Goal: Contribute content: Add original content to the website for others to see

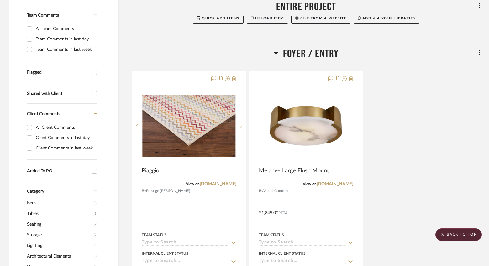
scroll to position [179, 0]
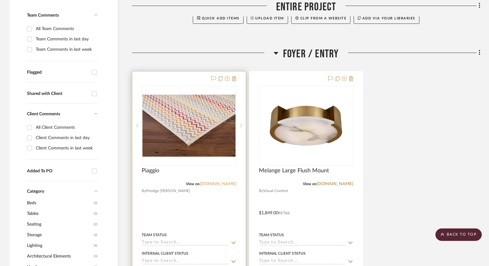
click at [222, 183] on link "[DOMAIN_NAME]" at bounding box center [218, 184] width 37 height 4
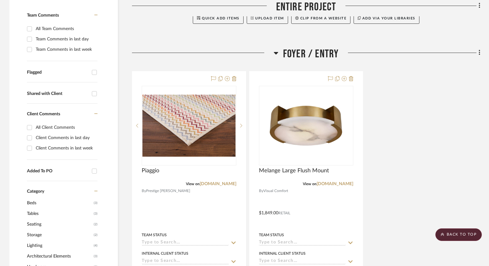
click at [277, 52] on icon at bounding box center [276, 53] width 4 height 3
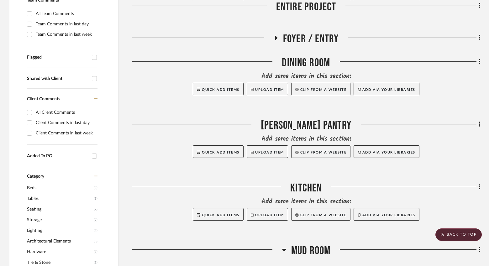
scroll to position [406, 0]
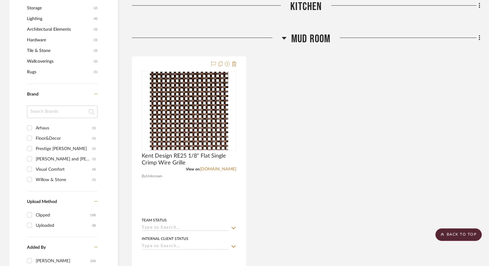
click at [285, 40] on icon at bounding box center [284, 38] width 5 height 8
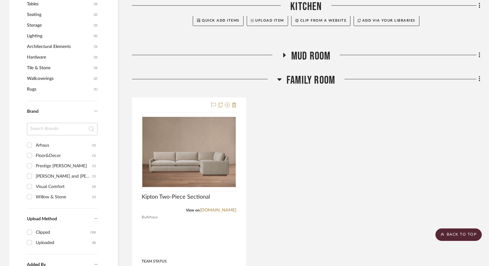
scroll to position [305, 0]
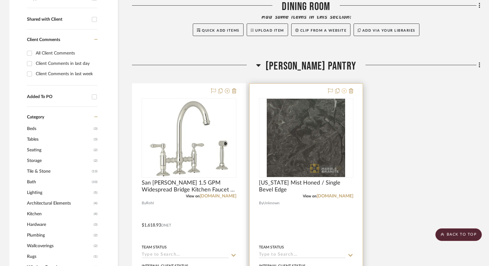
scroll to position [278, 0]
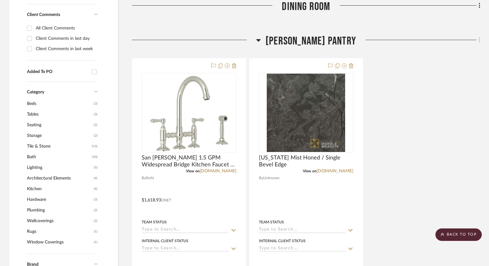
click at [479, 41] on icon at bounding box center [480, 40] width 2 height 7
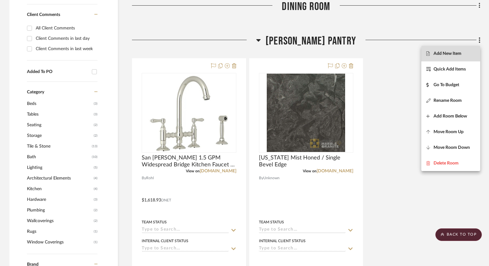
click at [462, 56] on span "Add New Item" at bounding box center [451, 53] width 49 height 5
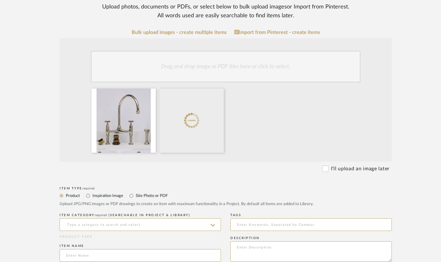
scroll to position [167, 0]
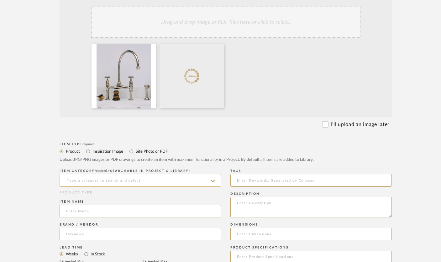
click at [173, 181] on input at bounding box center [141, 180] width 162 height 13
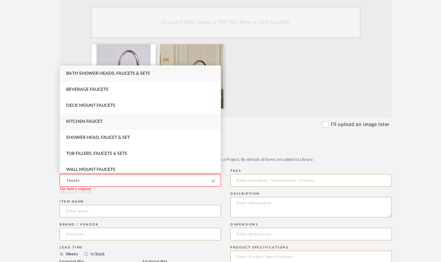
scroll to position [5, 0]
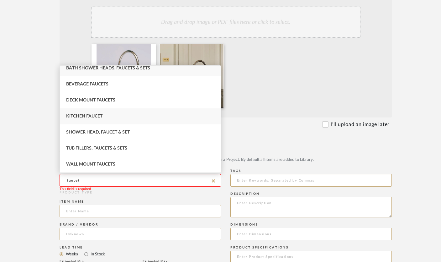
click at [97, 117] on span "Kitchen Faucet" at bounding box center [84, 116] width 36 height 4
type input "Kitchen Faucet"
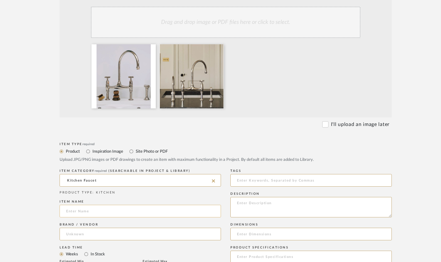
click at [96, 210] on input at bounding box center [141, 210] width 162 height 13
paste input "deVOL Nickel Ionian Tap"
type input "deVOL Nickel Ionian Tap"
click at [103, 233] on input at bounding box center [141, 233] width 162 height 13
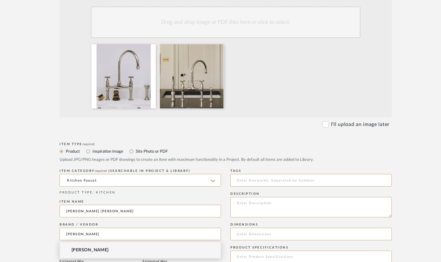
click at [82, 251] on span "deVOL" at bounding box center [90, 249] width 37 height 5
type input "deVOL"
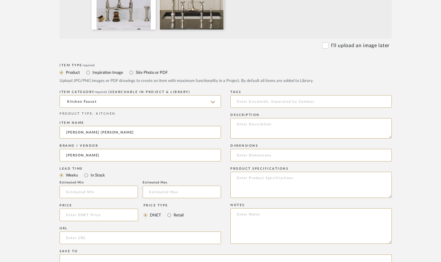
scroll to position [248, 0]
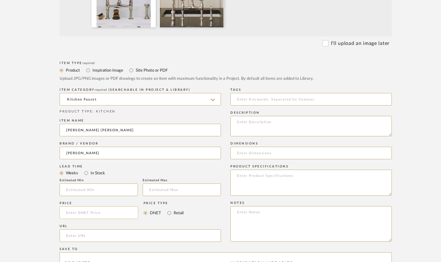
click at [97, 214] on input at bounding box center [99, 212] width 79 height 13
type input "$1,800.00"
click at [173, 215] on label "Retail" at bounding box center [178, 212] width 11 height 7
click at [173, 215] on input "Retail" at bounding box center [170, 213] width 8 height 8
radio input "true"
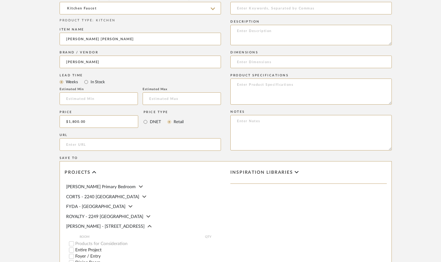
scroll to position [343, 0]
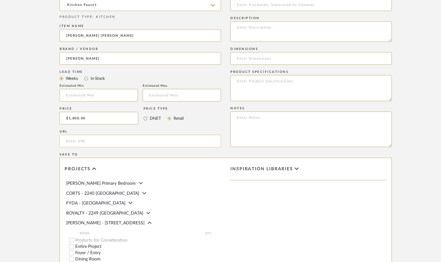
click at [75, 142] on input "url" at bounding box center [141, 141] width 162 height 13
paste input "https://www.devolkitchens.com/shop/taps-sinks/nickel-ionian-tap?v=777"
type input "https://www.devolkitchens.com/shop/taps-sinks/nickel-ionian-tap?v=777"
click at [251, 33] on textarea at bounding box center [312, 31] width 162 height 20
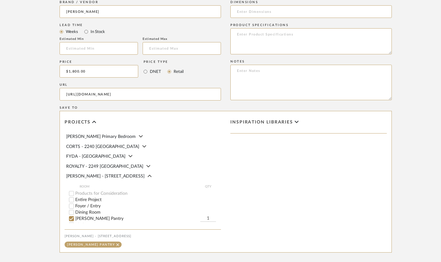
scroll to position [421, 0]
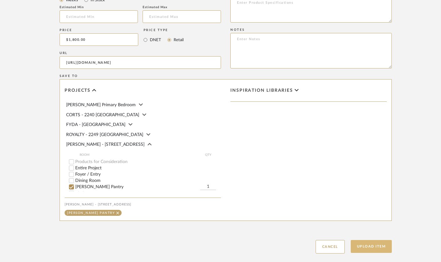
type textarea "Nickel"
click at [371, 248] on button "Upload Item" at bounding box center [371, 246] width 41 height 13
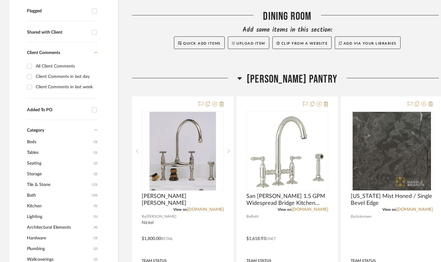
scroll to position [313, 0]
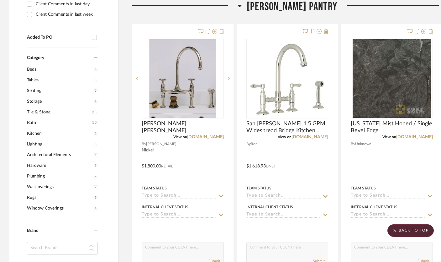
click at [242, 7] on icon at bounding box center [239, 6] width 5 height 8
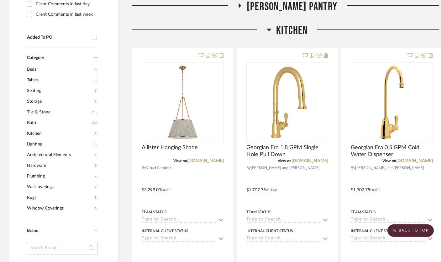
click at [271, 30] on icon at bounding box center [269, 30] width 5 height 8
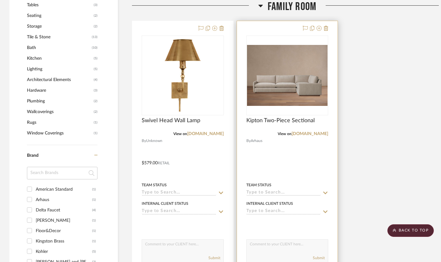
scroll to position [354, 0]
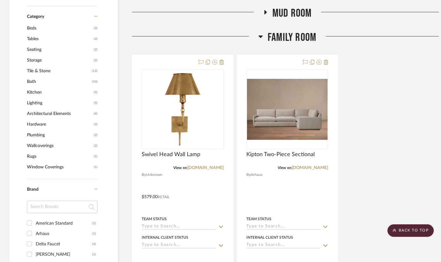
click at [262, 37] on icon at bounding box center [260, 37] width 5 height 8
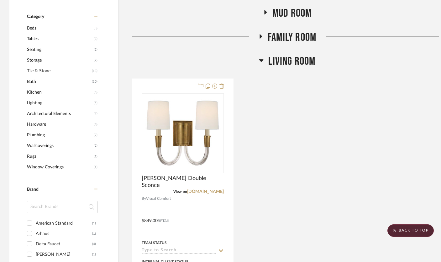
click at [261, 59] on icon at bounding box center [261, 60] width 4 height 3
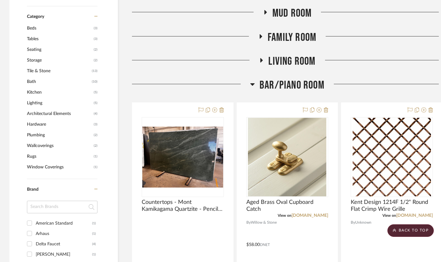
click at [253, 83] on icon at bounding box center [253, 84] width 4 height 3
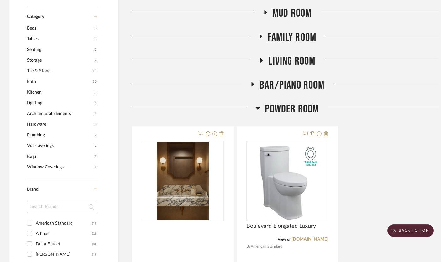
click at [256, 109] on icon at bounding box center [258, 108] width 5 height 8
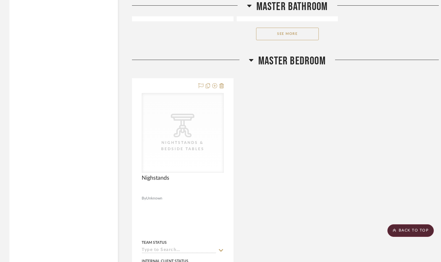
scroll to position [1389, 0]
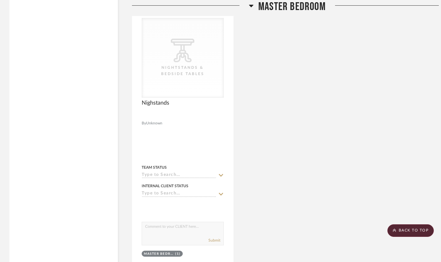
click at [250, 3] on icon at bounding box center [251, 6] width 5 height 8
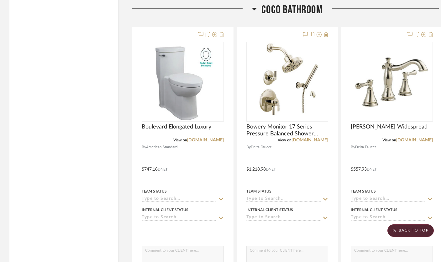
click at [252, 7] on icon at bounding box center [254, 9] width 5 height 8
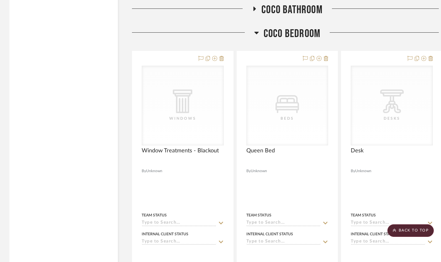
click at [257, 32] on icon at bounding box center [256, 33] width 4 height 3
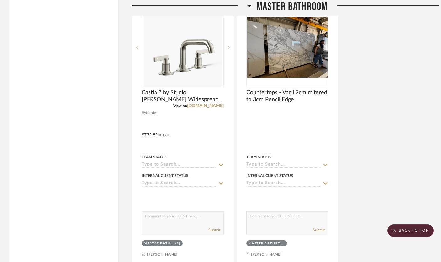
scroll to position [791, 0]
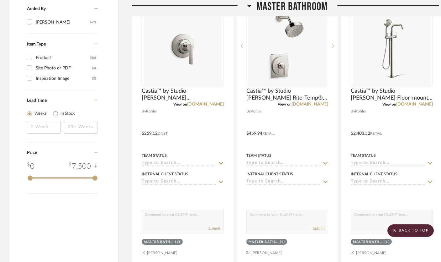
click at [249, 6] on icon at bounding box center [249, 6] width 4 height 3
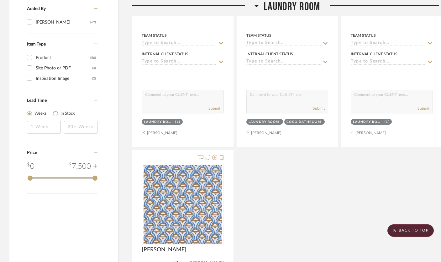
click at [258, 6] on icon at bounding box center [256, 6] width 5 height 8
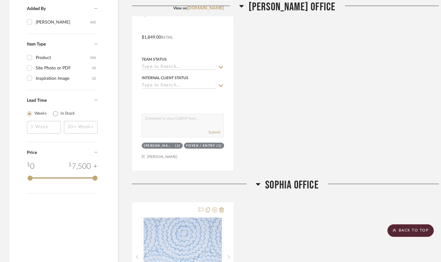
click at [244, 5] on icon at bounding box center [241, 6] width 4 height 3
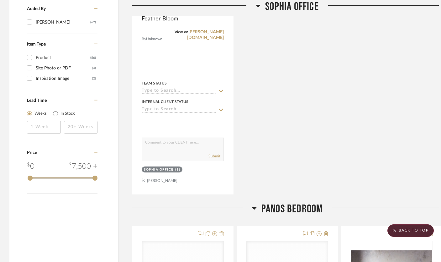
click at [259, 6] on icon at bounding box center [258, 6] width 4 height 3
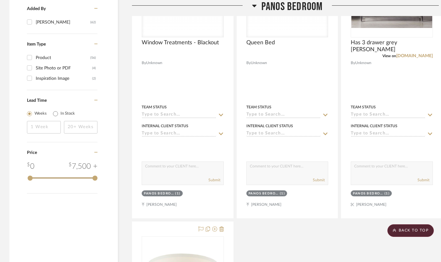
click at [254, 4] on icon at bounding box center [254, 6] width 5 height 8
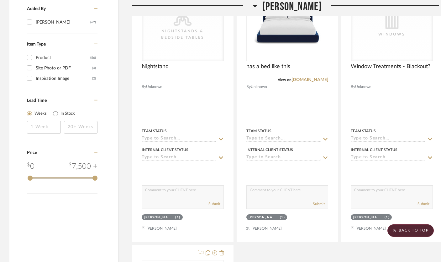
click at [253, 4] on icon at bounding box center [255, 6] width 5 height 8
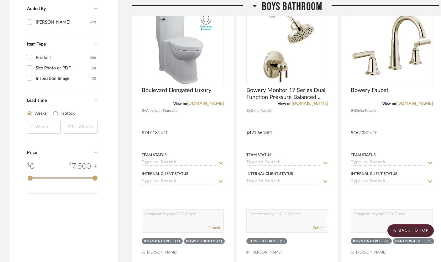
click at [256, 6] on icon at bounding box center [255, 6] width 4 height 3
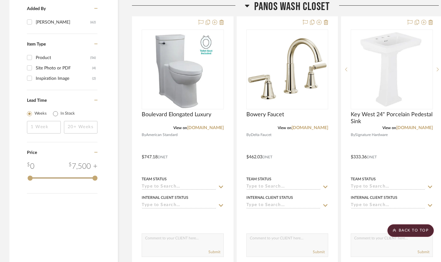
click at [247, 5] on icon at bounding box center [247, 6] width 4 height 3
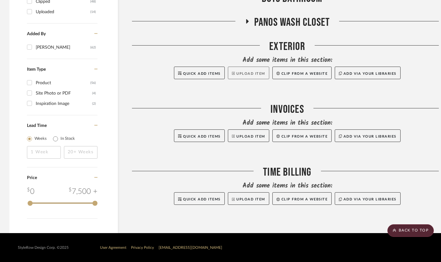
click at [247, 73] on button "Upload Item" at bounding box center [248, 72] width 41 height 13
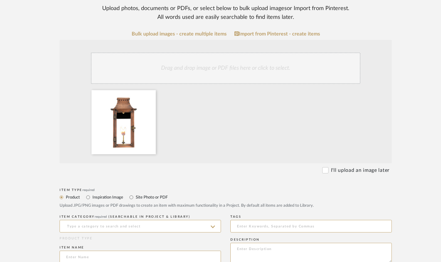
scroll to position [156, 0]
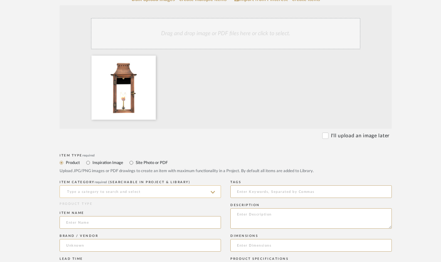
click at [123, 189] on input at bounding box center [141, 191] width 162 height 13
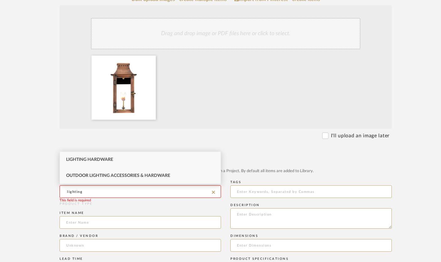
click at [150, 175] on span "Outdoor Lighting Accessories & Hardware" at bounding box center [118, 175] width 104 height 4
type input "Outdoor Lighting Accessories & Hardware"
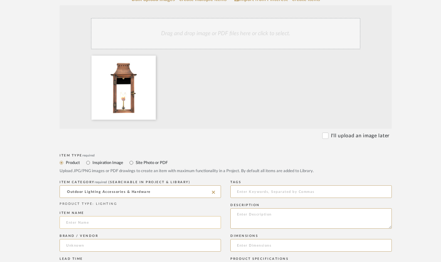
click at [75, 224] on input at bounding box center [141, 222] width 162 height 13
paste input "Primo Lanterns Breaux Bridge 13" Wide Outdoor Wall-Mounted Lantern - Single Bur…"
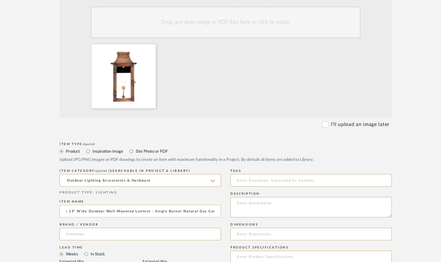
scroll to position [173, 0]
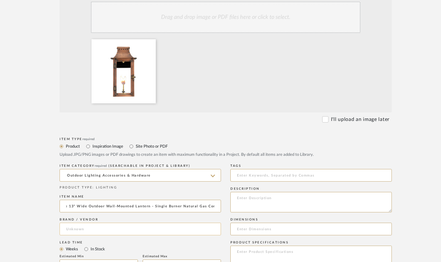
type input "Primo Lanterns Breaux Bridge 13" Wide Outdoor Wall-Mounted Lantern - Single Bur…"
click at [90, 226] on input at bounding box center [141, 228] width 162 height 13
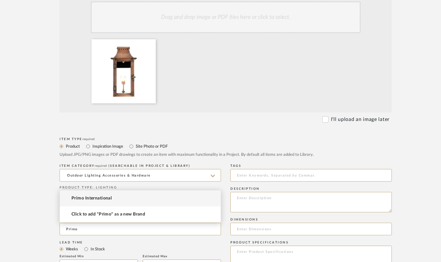
type input "Primo"
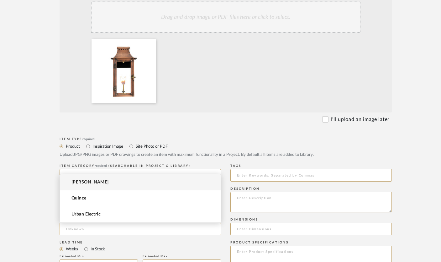
click at [96, 229] on input at bounding box center [141, 228] width 162 height 13
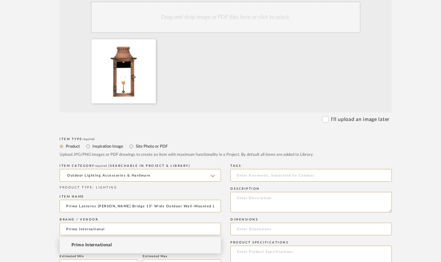
type input "Primo International"
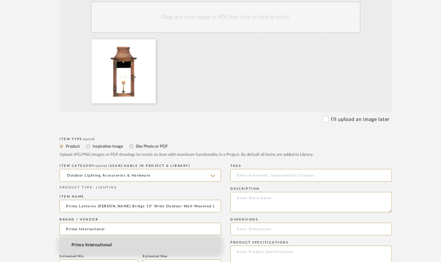
click at [95, 246] on span "Primo International" at bounding box center [92, 244] width 40 height 5
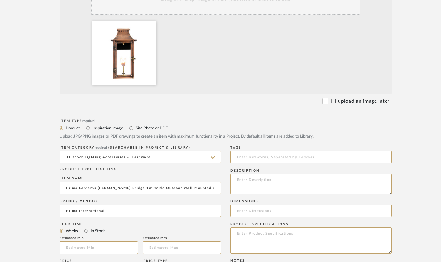
scroll to position [276, 0]
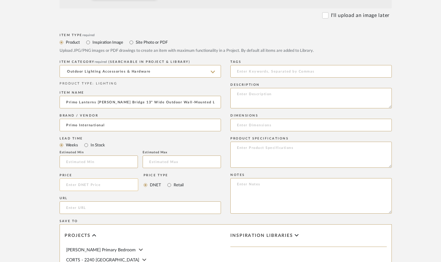
click at [77, 186] on input at bounding box center [99, 184] width 79 height 13
type input "$558.00"
click at [168, 186] on input "Retail" at bounding box center [170, 185] width 8 height 8
radio input "true"
click at [242, 125] on input at bounding box center [312, 125] width 162 height 13
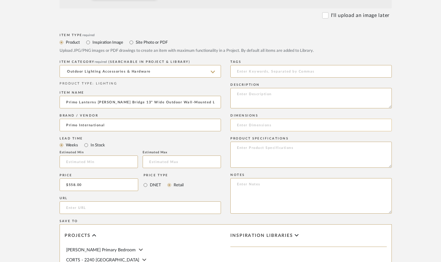
paste input "Height: 22" Width: 12-1/2" Extension: 12" Backplate Height: 5" Backplate Width:…"
type input "Height: 22" Width: 12-1/2" Extension: 12" Backplate Height: 5" Backplate Width:…"
click at [245, 98] on textarea at bounding box center [312, 98] width 162 height 20
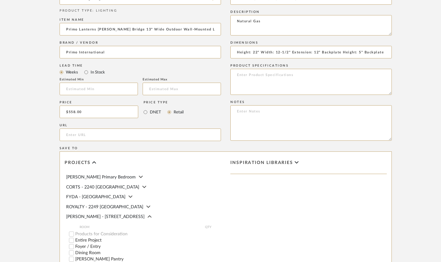
scroll to position [351, 0]
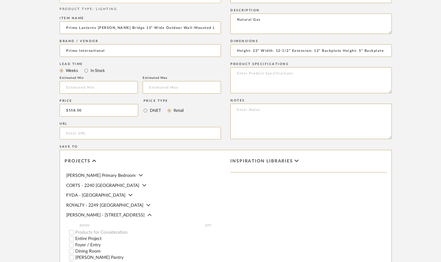
type textarea "Natural Gas"
click at [77, 134] on input "url" at bounding box center [141, 133] width 162 height 13
paste input "https://www.fergusonhome.com/primo-lanterns-bb-22g/s1218037?uid=2912228"
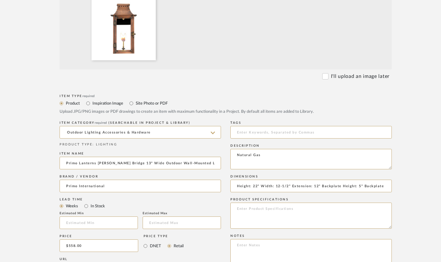
scroll to position [271, 0]
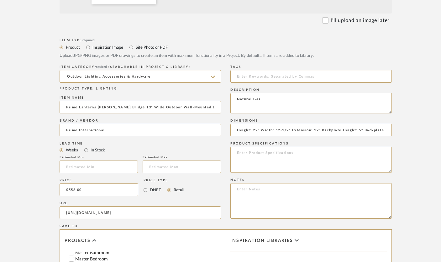
type input "https://www.fergusonhome.com/primo-lanterns-bb-22g/s1218037?uid=2912228"
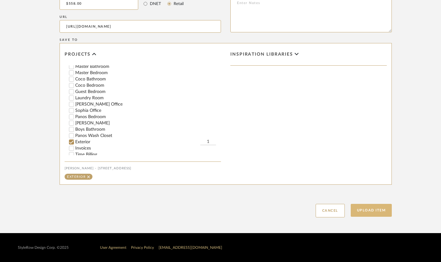
click at [372, 210] on button "Upload Item" at bounding box center [371, 210] width 41 height 13
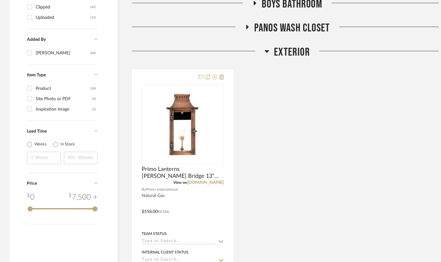
scroll to position [806, 0]
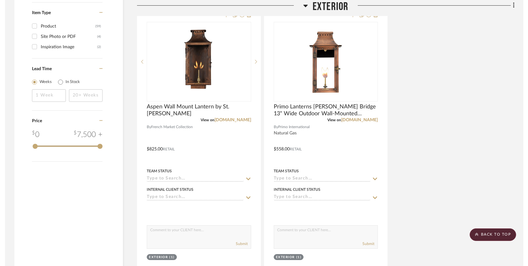
scroll to position [806, 0]
